Goal: Task Accomplishment & Management: Manage account settings

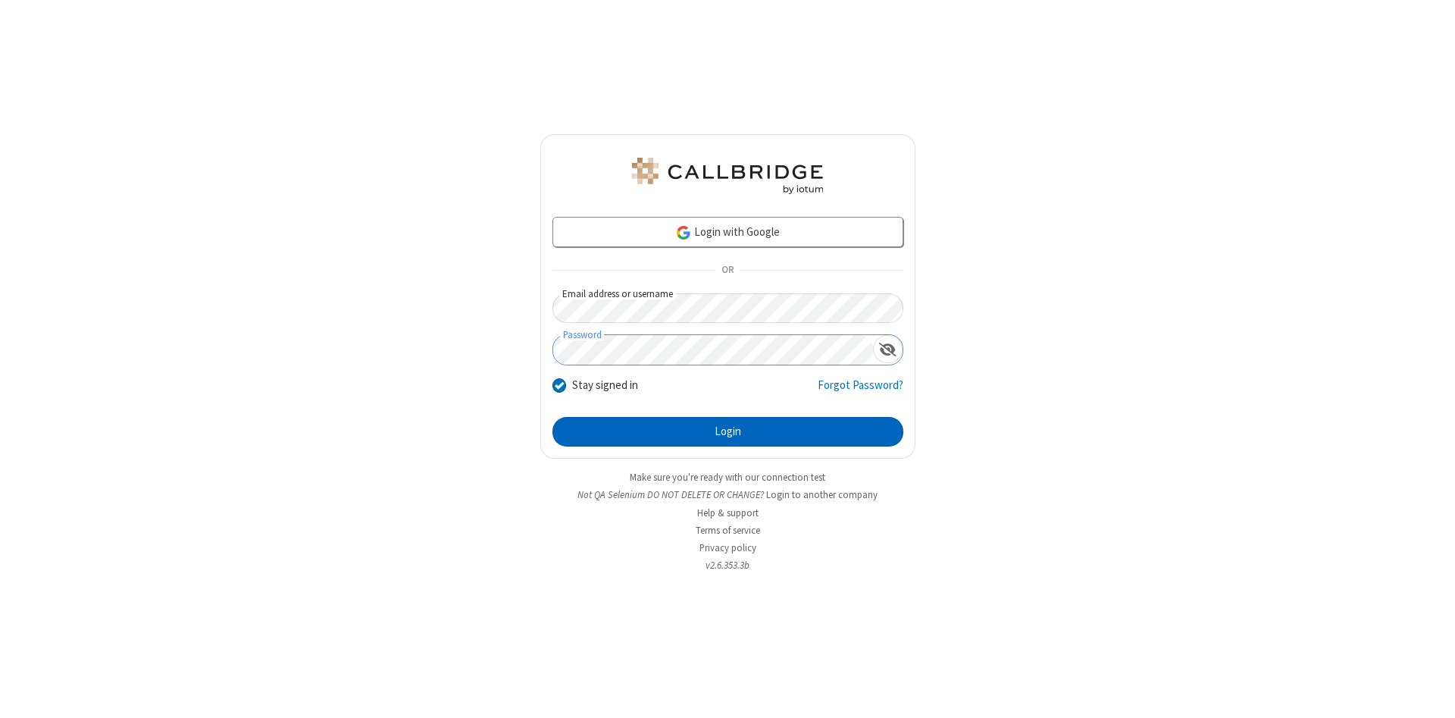
click at [727, 432] on button "Login" at bounding box center [727, 432] width 351 height 30
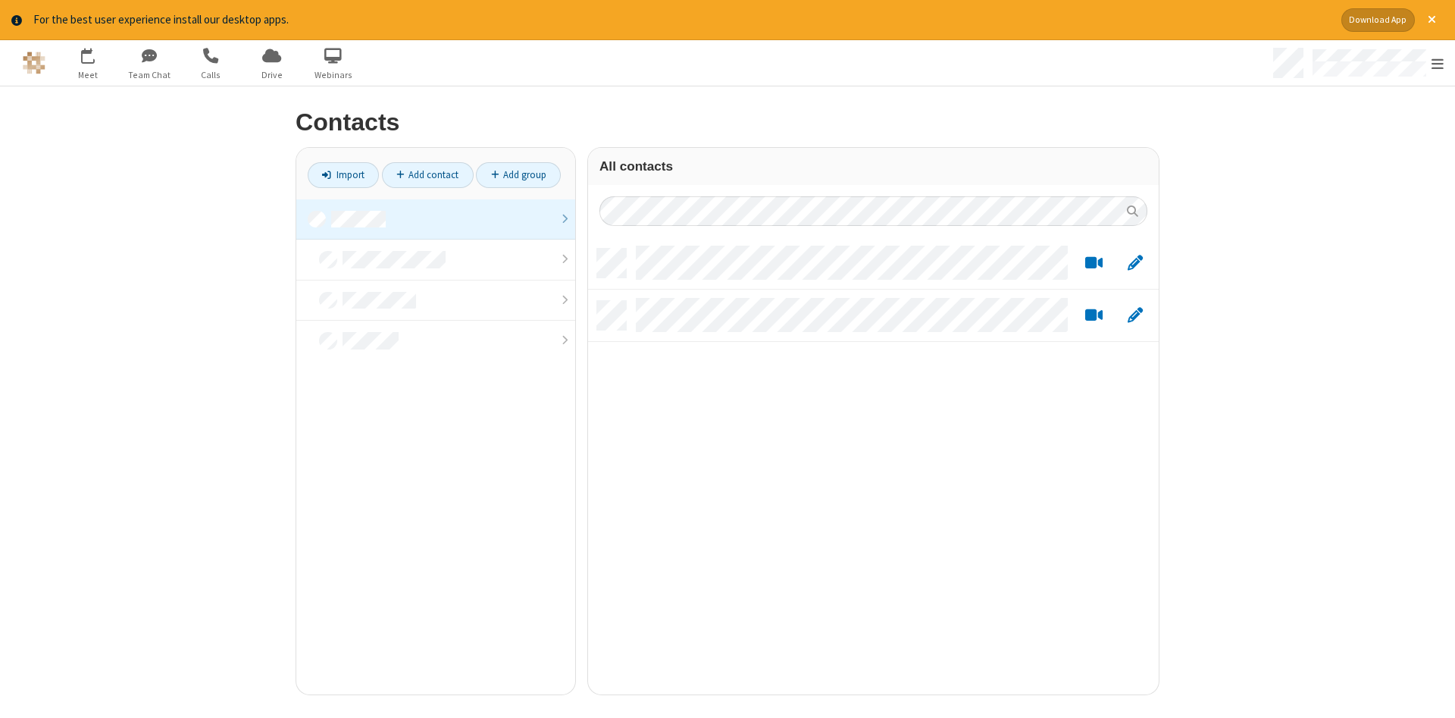
scroll to position [457, 571]
click at [436, 219] on link at bounding box center [435, 219] width 279 height 41
click at [427, 174] on link "Add contact" at bounding box center [428, 175] width 92 height 26
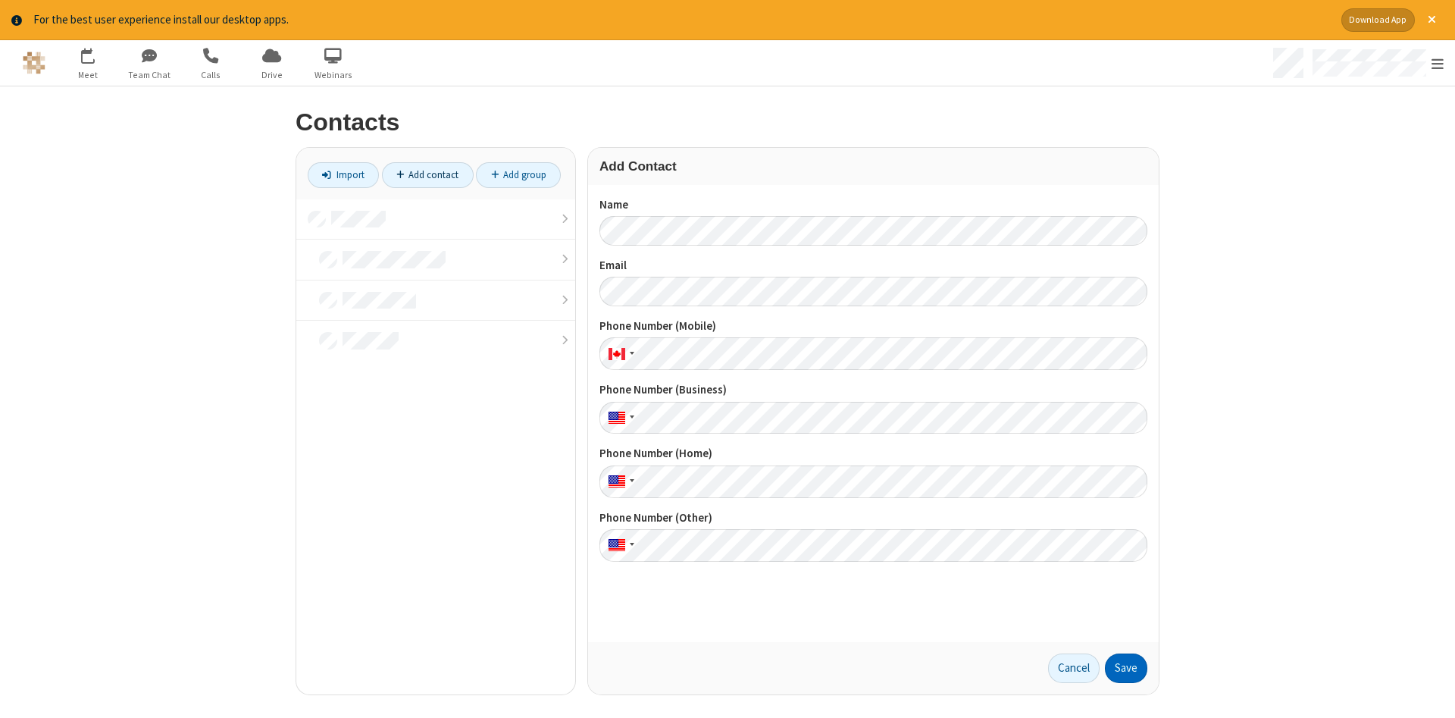
click at [1126, 668] on button "Save" at bounding box center [1126, 668] width 42 height 30
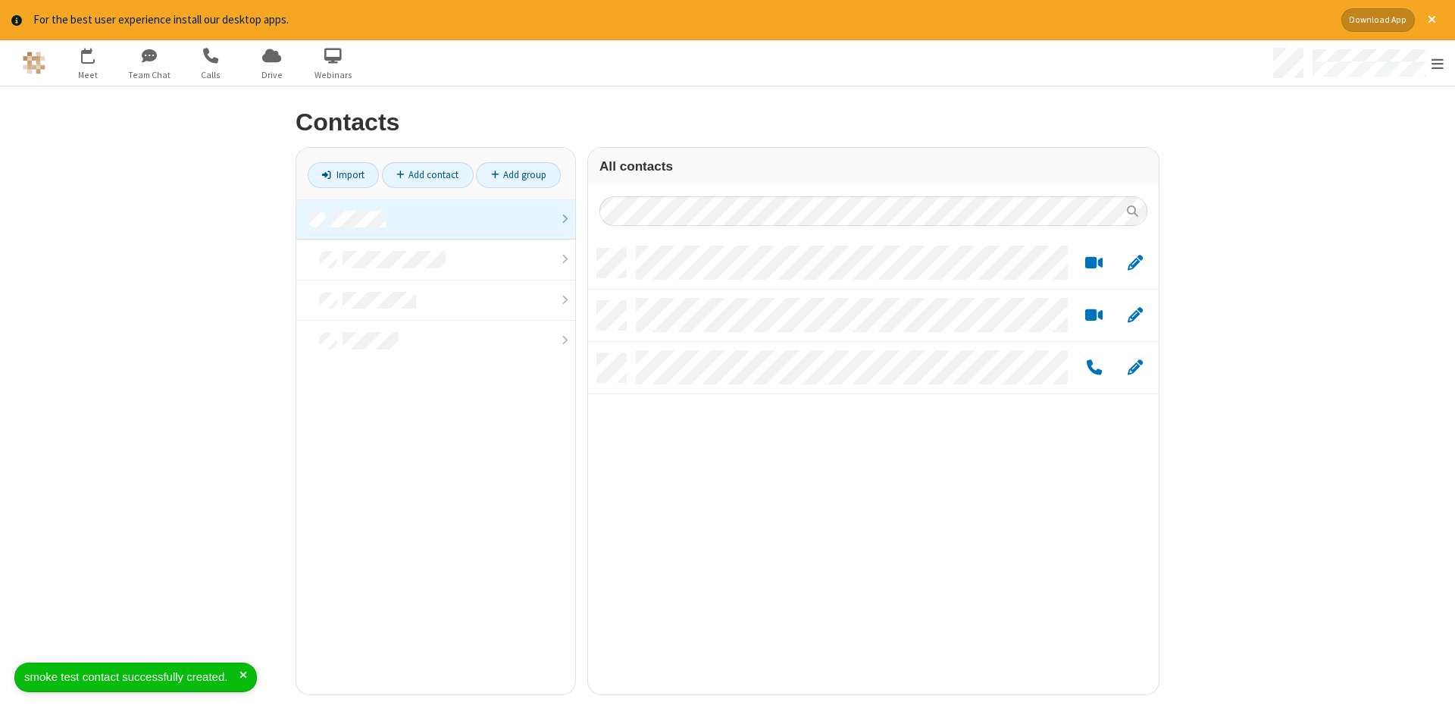
scroll to position [457, 571]
